Goal: Information Seeking & Learning: Learn about a topic

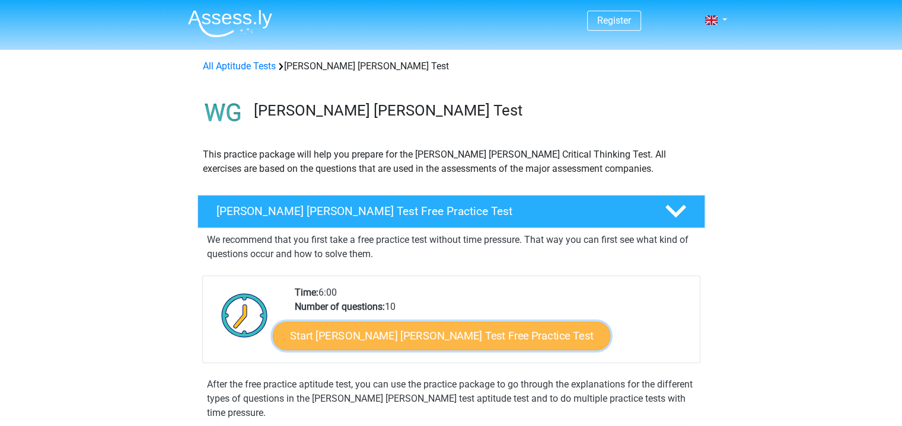
click at [412, 347] on link "Start Watson Glaser Test Free Practice Test" at bounding box center [441, 336] width 337 height 28
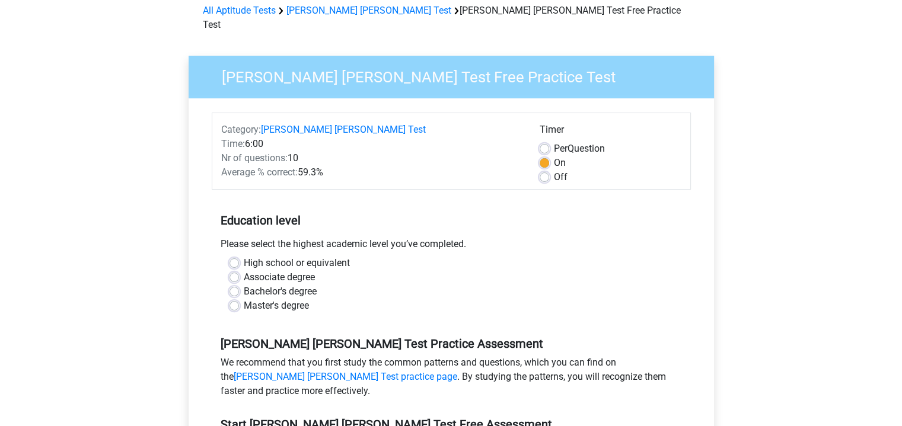
scroll to position [57, 0]
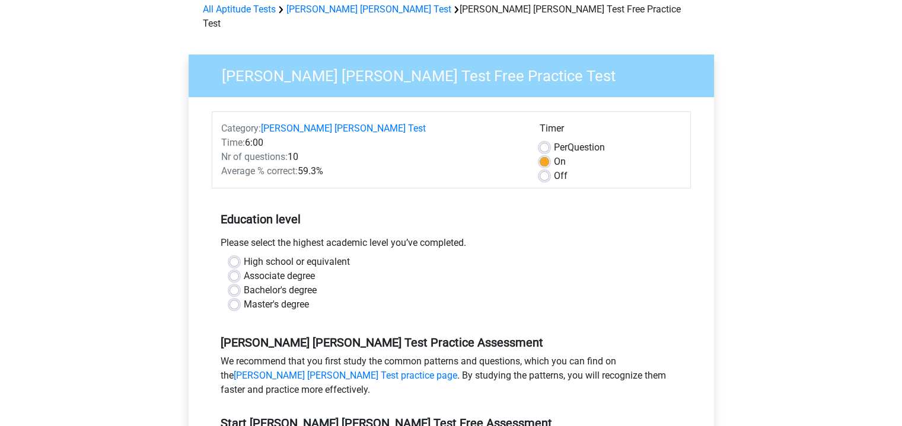
click at [292, 283] on label "Bachelor's degree" at bounding box center [280, 290] width 73 height 14
click at [239, 283] on input "Bachelor's degree" at bounding box center [233, 289] width 9 height 12
radio input "true"
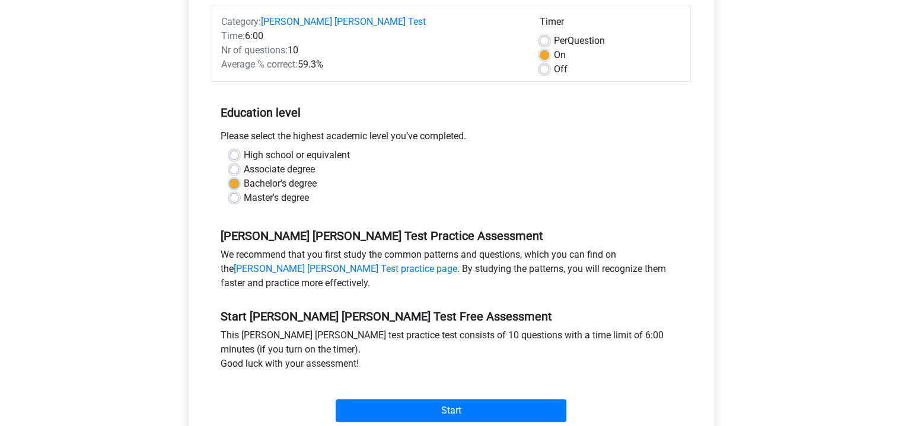
scroll to position [223, 0]
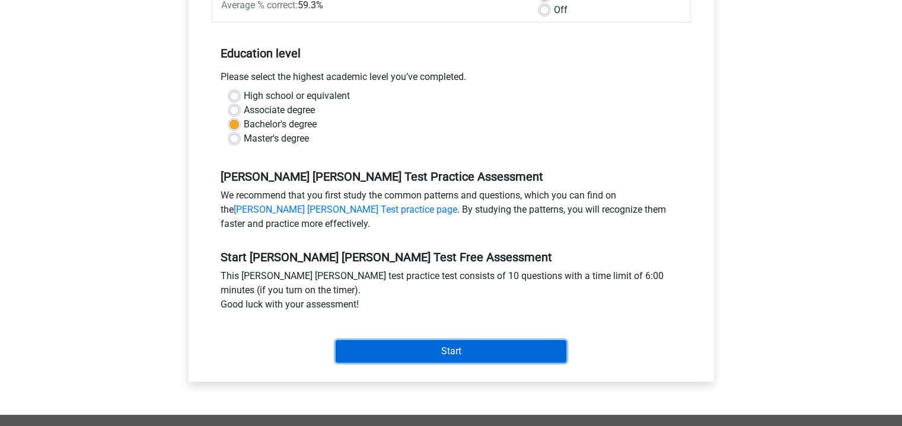
click at [424, 340] on input "Start" at bounding box center [451, 351] width 231 height 23
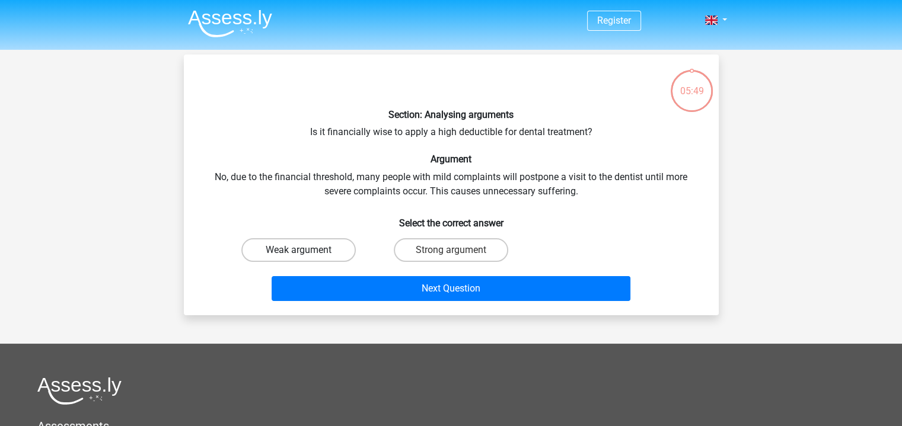
click at [292, 253] on label "Weak argument" at bounding box center [298, 250] width 114 height 24
click at [298, 253] on input "Weak argument" at bounding box center [302, 254] width 8 height 8
radio input "true"
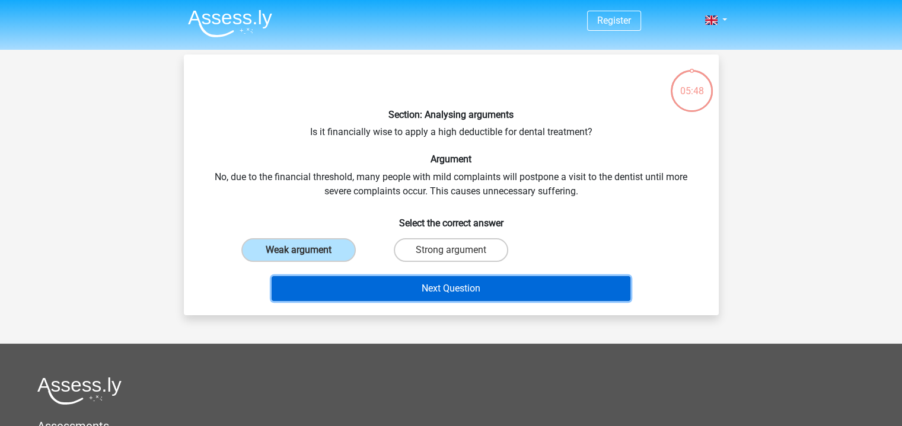
click at [387, 286] on button "Next Question" at bounding box center [451, 288] width 359 height 25
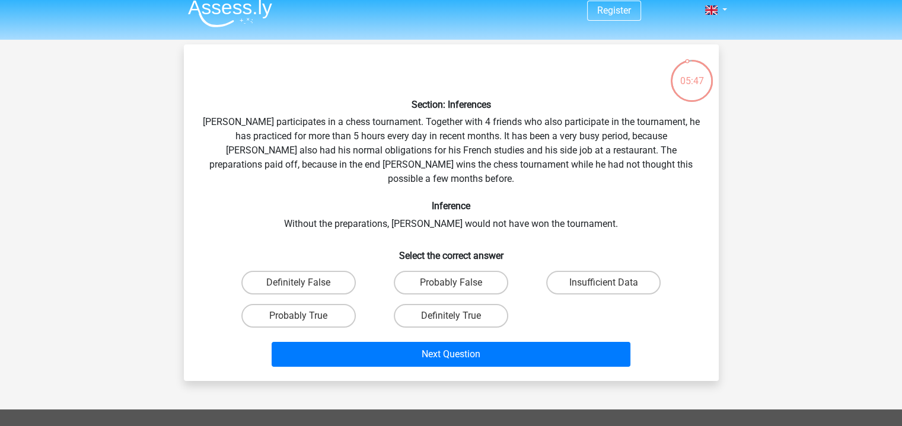
scroll to position [9, 0]
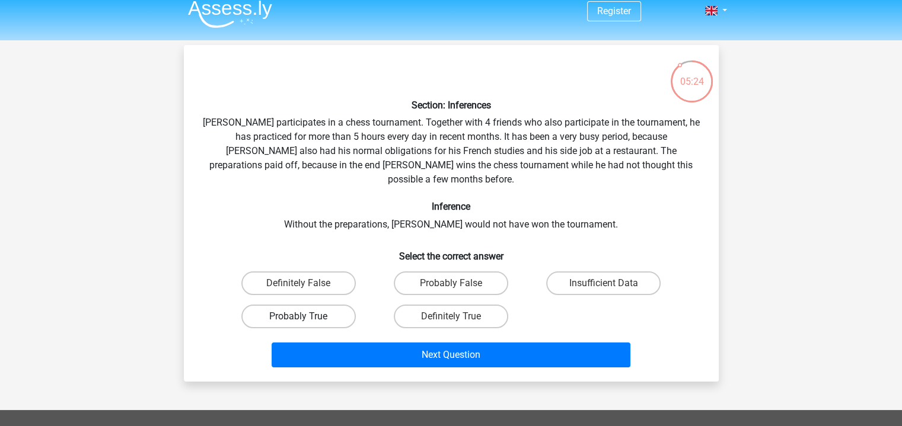
click at [315, 305] on label "Probably True" at bounding box center [298, 317] width 114 height 24
click at [306, 317] on input "Probably True" at bounding box center [302, 321] width 8 height 8
radio input "true"
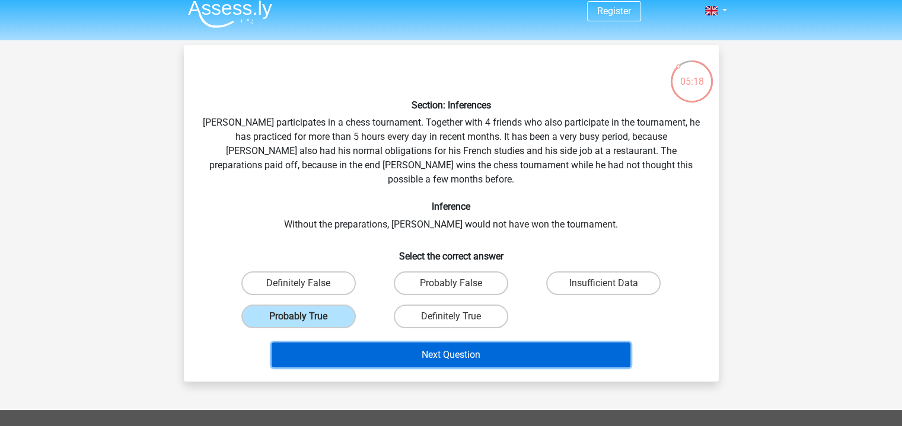
click at [535, 343] on button "Next Question" at bounding box center [451, 355] width 359 height 25
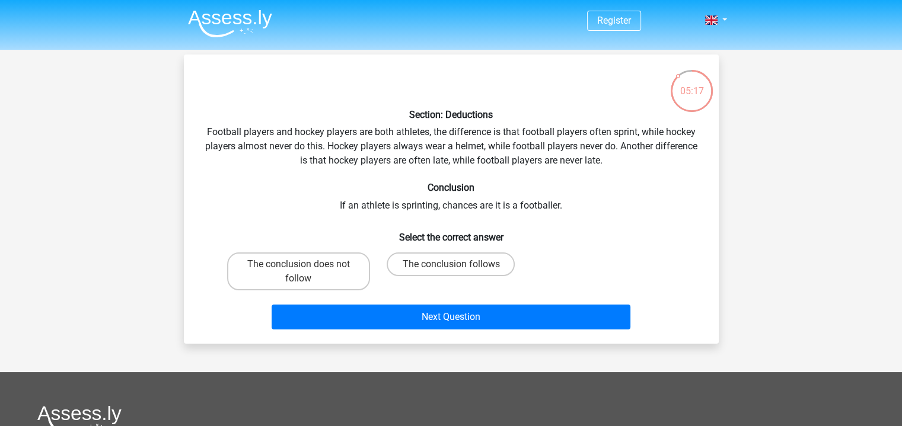
scroll to position [0, 0]
click at [321, 269] on label "The conclusion does not follow" at bounding box center [298, 272] width 143 height 38
click at [306, 269] on input "The conclusion does not follow" at bounding box center [302, 268] width 8 height 8
radio input "true"
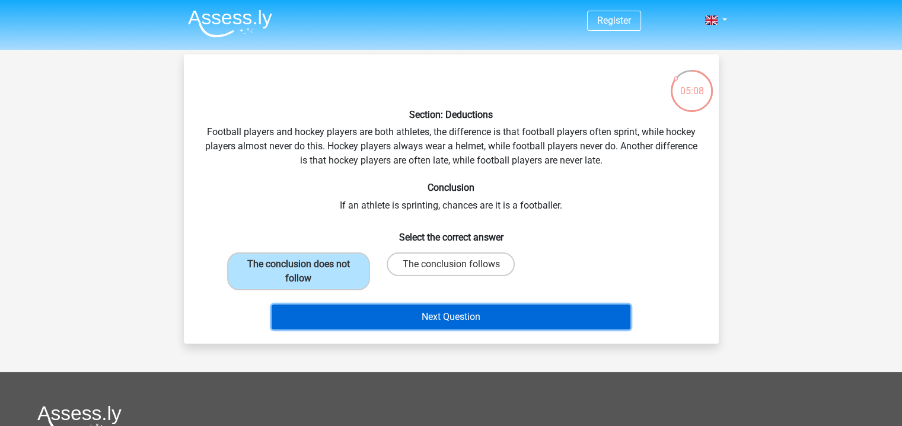
click at [420, 315] on button "Next Question" at bounding box center [451, 317] width 359 height 25
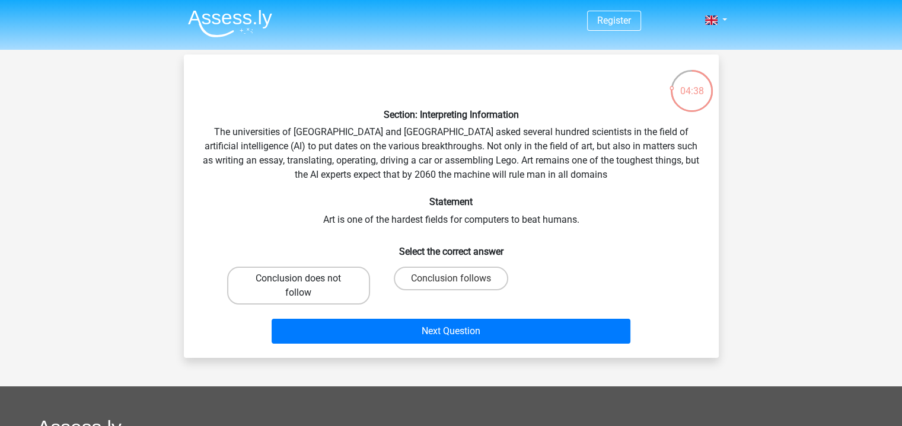
click at [346, 286] on label "Conclusion does not follow" at bounding box center [298, 286] width 143 height 38
click at [306, 286] on input "Conclusion does not follow" at bounding box center [302, 283] width 8 height 8
radio input "true"
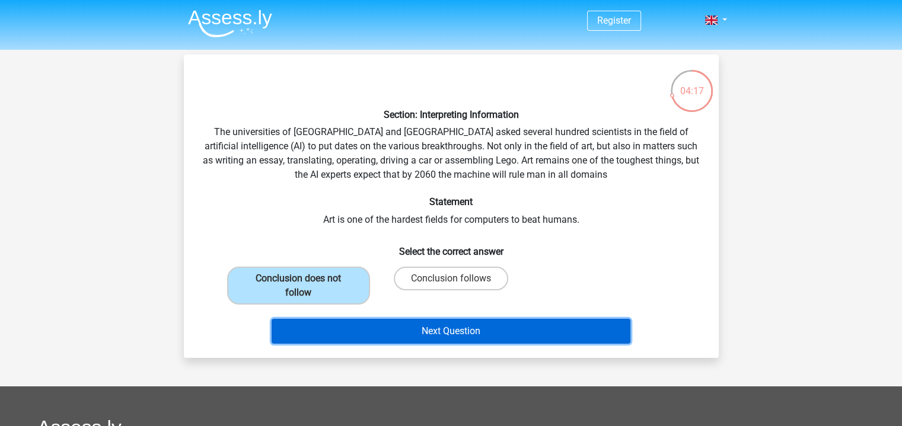
click at [486, 334] on button "Next Question" at bounding box center [451, 331] width 359 height 25
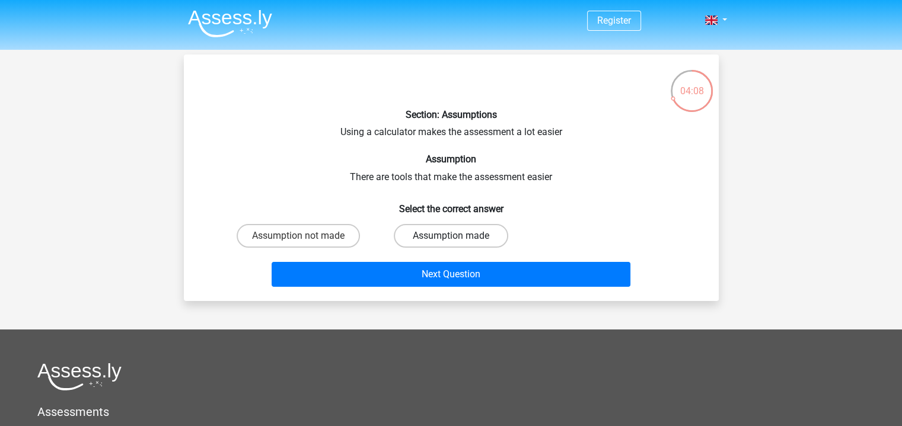
click at [440, 232] on label "Assumption made" at bounding box center [451, 236] width 114 height 24
click at [451, 236] on input "Assumption made" at bounding box center [455, 240] width 8 height 8
radio input "true"
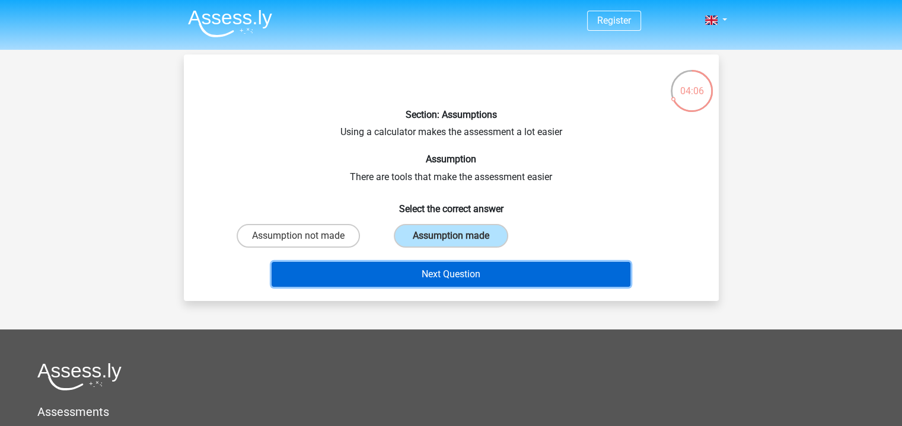
click at [460, 274] on button "Next Question" at bounding box center [451, 274] width 359 height 25
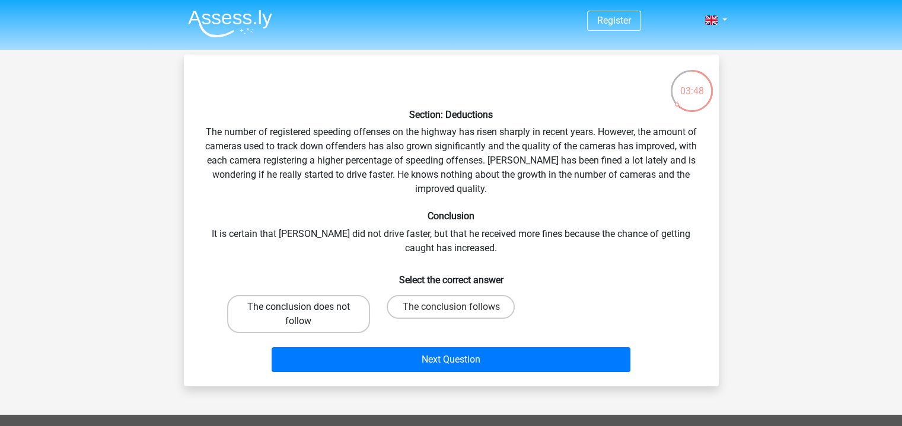
click at [309, 304] on label "The conclusion does not follow" at bounding box center [298, 314] width 143 height 38
click at [306, 307] on input "The conclusion does not follow" at bounding box center [302, 311] width 8 height 8
radio input "true"
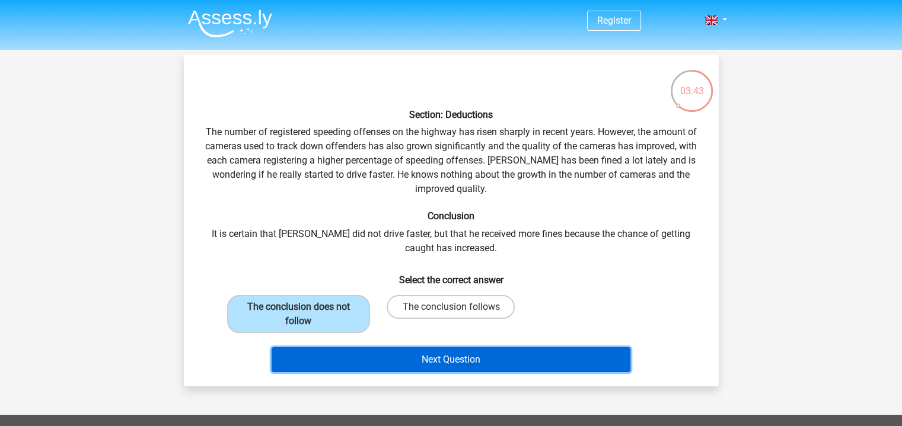
click at [410, 363] on button "Next Question" at bounding box center [451, 359] width 359 height 25
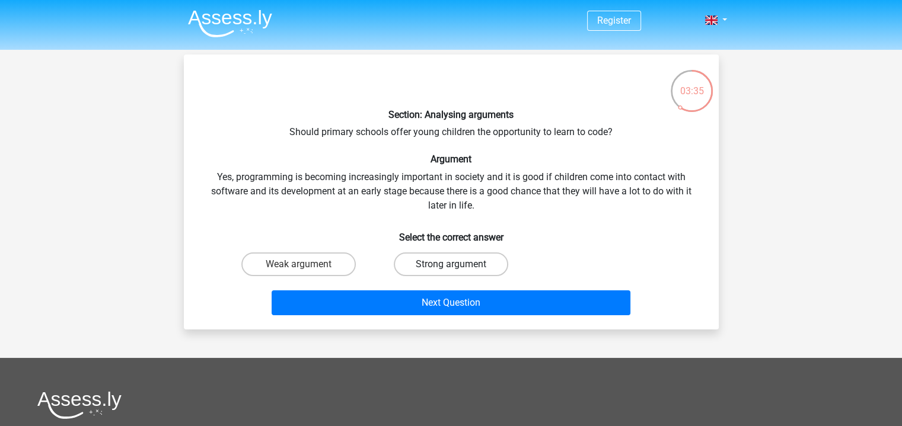
click at [463, 260] on label "Strong argument" at bounding box center [451, 265] width 114 height 24
click at [458, 264] on input "Strong argument" at bounding box center [455, 268] width 8 height 8
radio input "true"
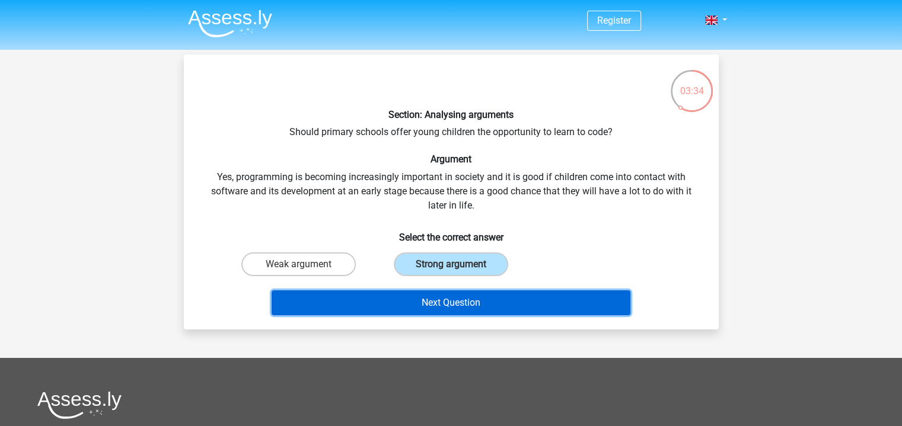
click at [499, 307] on button "Next Question" at bounding box center [451, 303] width 359 height 25
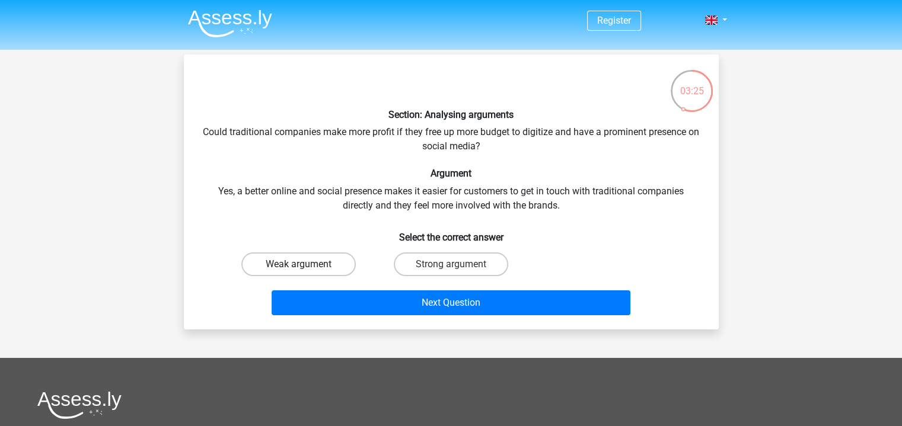
click at [310, 265] on label "Weak argument" at bounding box center [298, 265] width 114 height 24
click at [306, 265] on input "Weak argument" at bounding box center [302, 268] width 8 height 8
radio input "true"
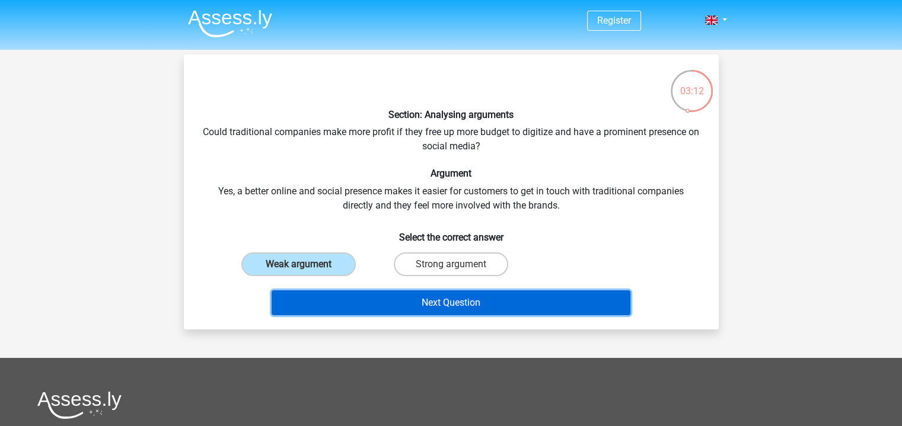
click at [508, 299] on button "Next Question" at bounding box center [451, 303] width 359 height 25
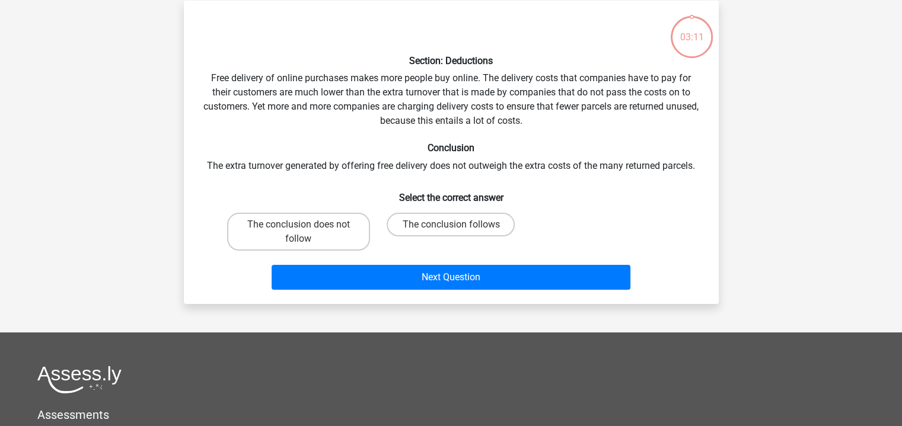
scroll to position [55, 0]
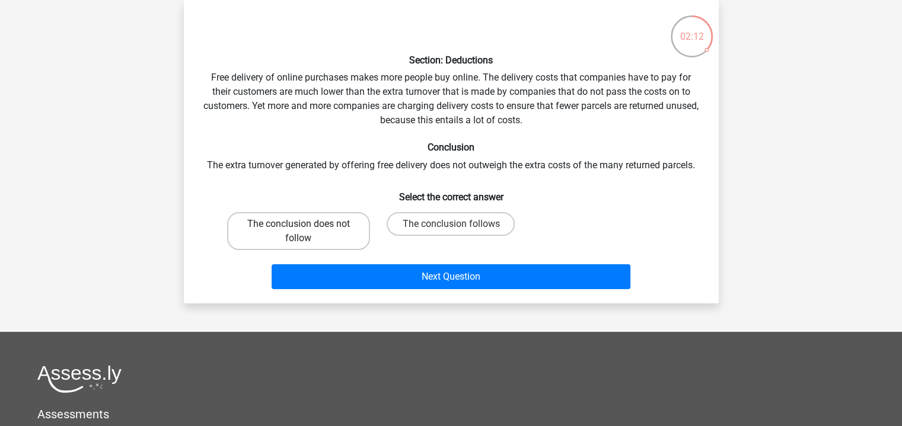
click at [330, 239] on label "The conclusion does not follow" at bounding box center [298, 231] width 143 height 38
click at [306, 232] on input "The conclusion does not follow" at bounding box center [302, 228] width 8 height 8
radio input "true"
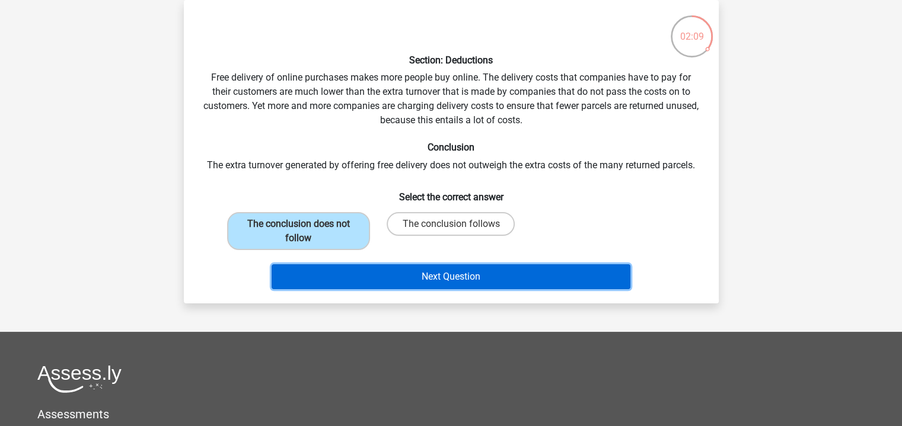
click at [522, 278] on button "Next Question" at bounding box center [451, 276] width 359 height 25
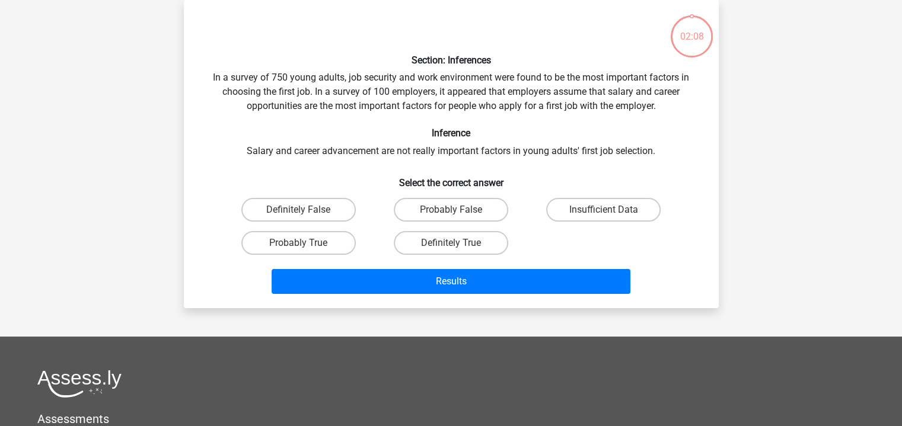
scroll to position [0, 0]
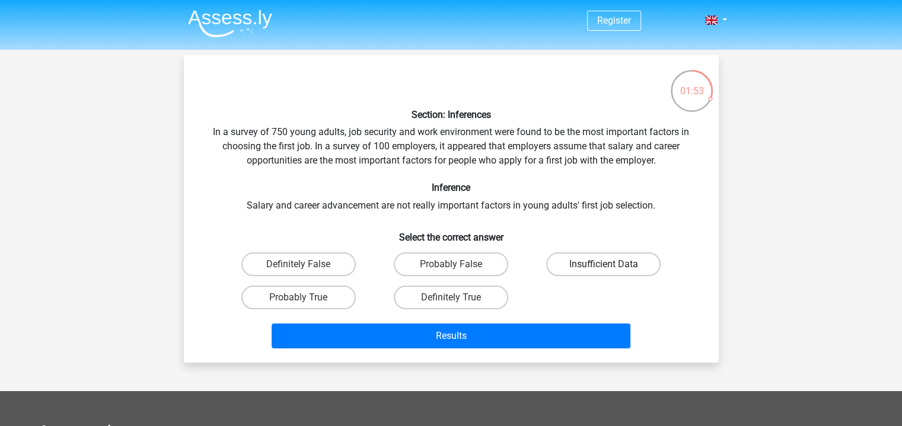
click at [583, 267] on label "Insufficient Data" at bounding box center [603, 265] width 114 height 24
click at [604, 267] on input "Insufficient Data" at bounding box center [608, 268] width 8 height 8
radio input "true"
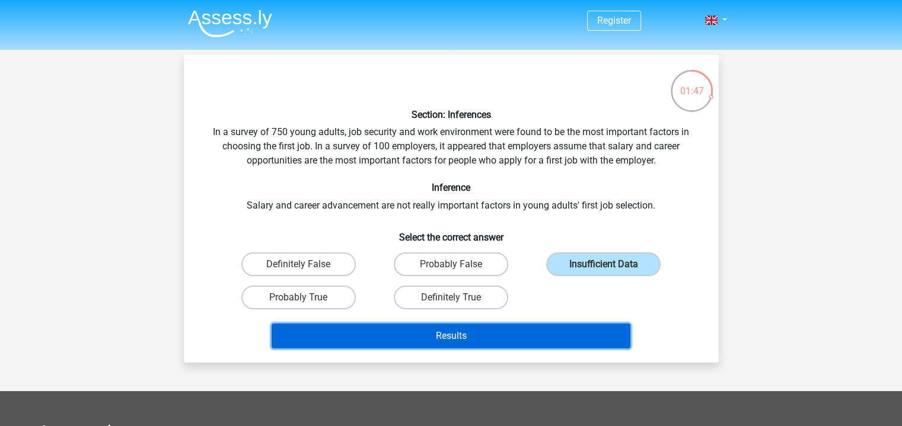
click at [555, 340] on button "Results" at bounding box center [451, 336] width 359 height 25
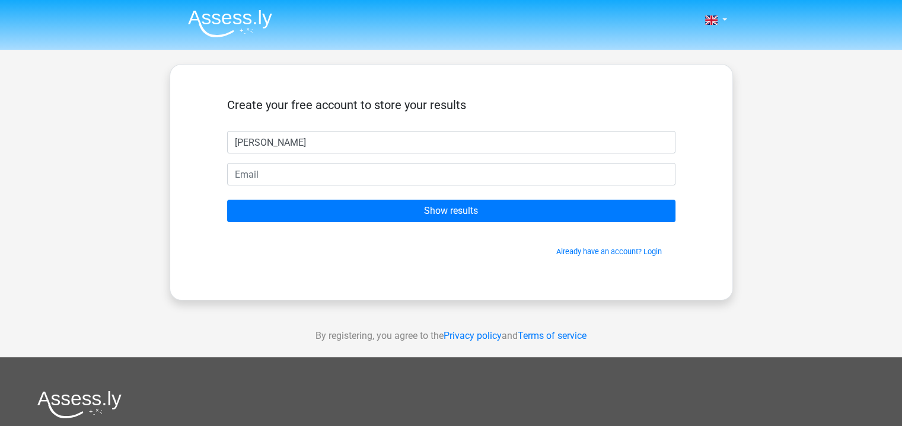
type input "rish"
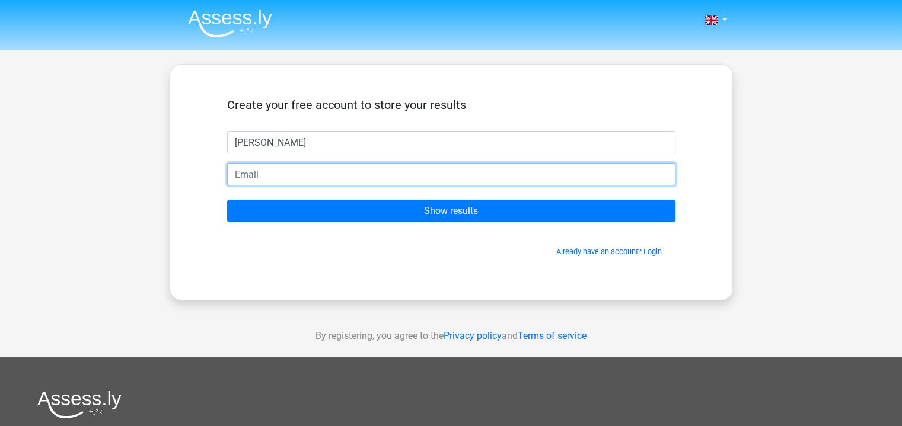
click at [448, 176] on input "email" at bounding box center [451, 174] width 448 height 23
type input "rv387@cam.ac.uk"
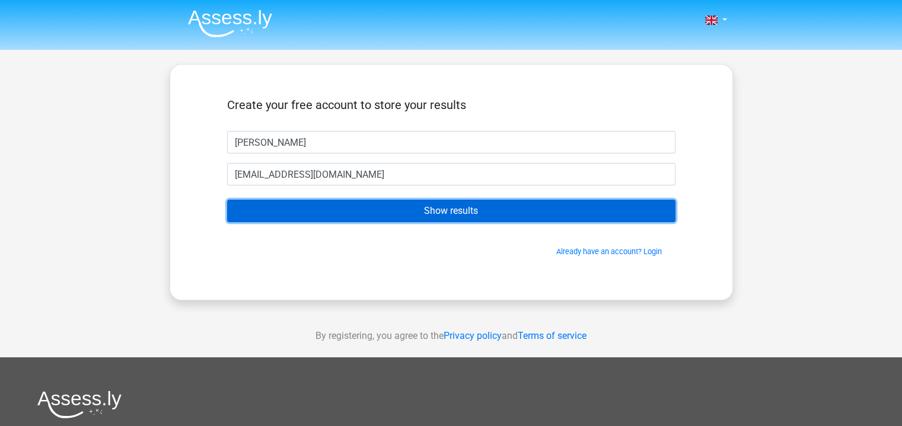
click at [354, 213] on input "Show results" at bounding box center [451, 211] width 448 height 23
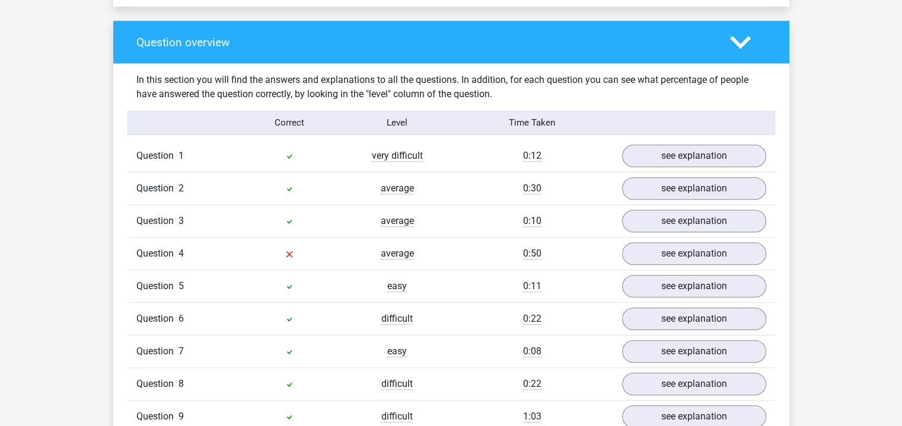
scroll to position [867, 0]
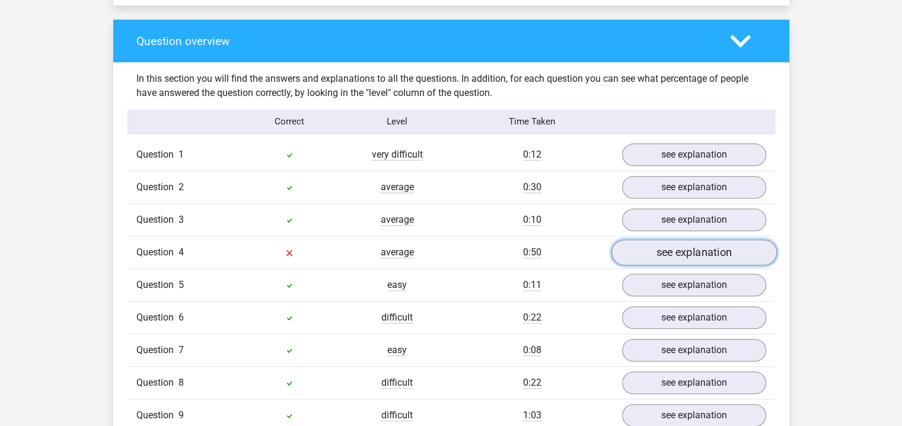
click at [680, 246] on link "see explanation" at bounding box center [693, 253] width 165 height 26
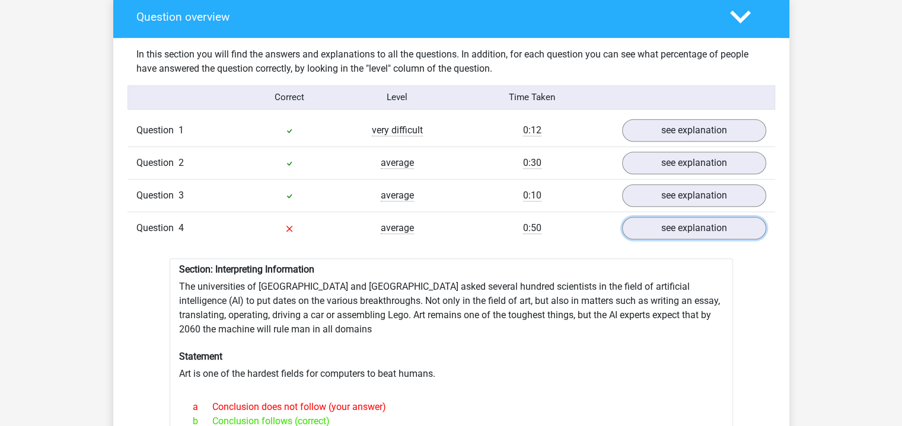
scroll to position [891, 0]
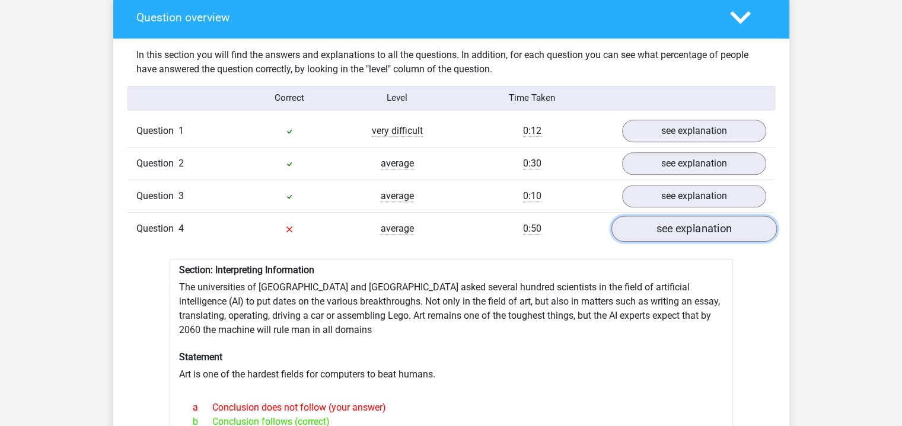
click at [677, 220] on link "see explanation" at bounding box center [693, 229] width 165 height 26
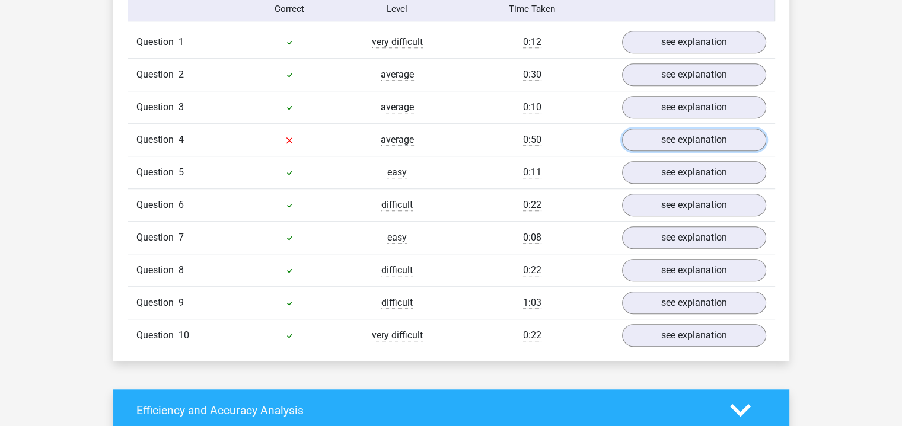
scroll to position [981, 0]
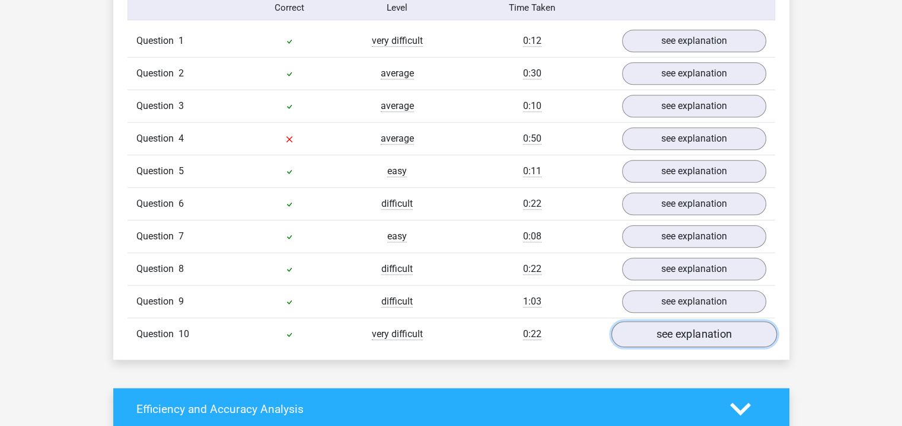
click at [711, 326] on link "see explanation" at bounding box center [693, 334] width 165 height 26
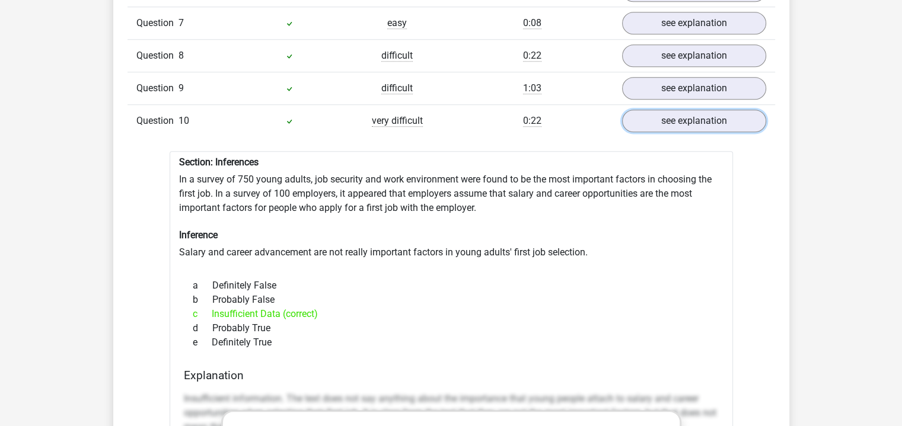
scroll to position [1195, 0]
click at [693, 119] on link "see explanation" at bounding box center [693, 120] width 165 height 26
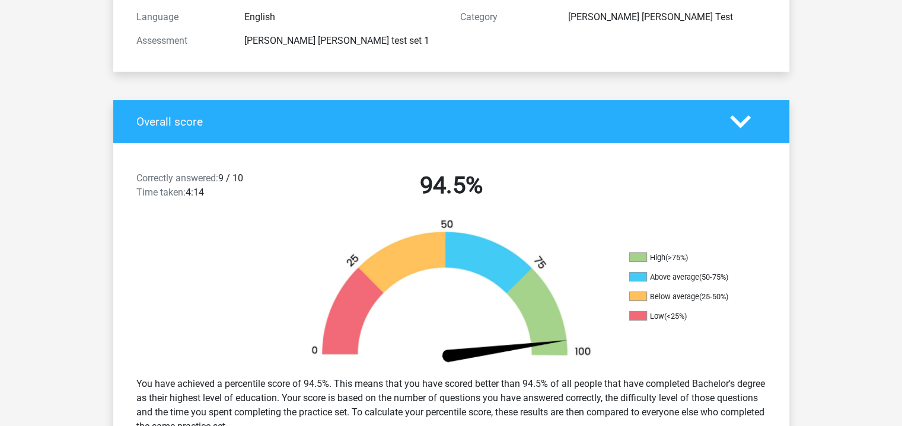
scroll to position [161, 0]
